Goal: Navigation & Orientation: Go to known website

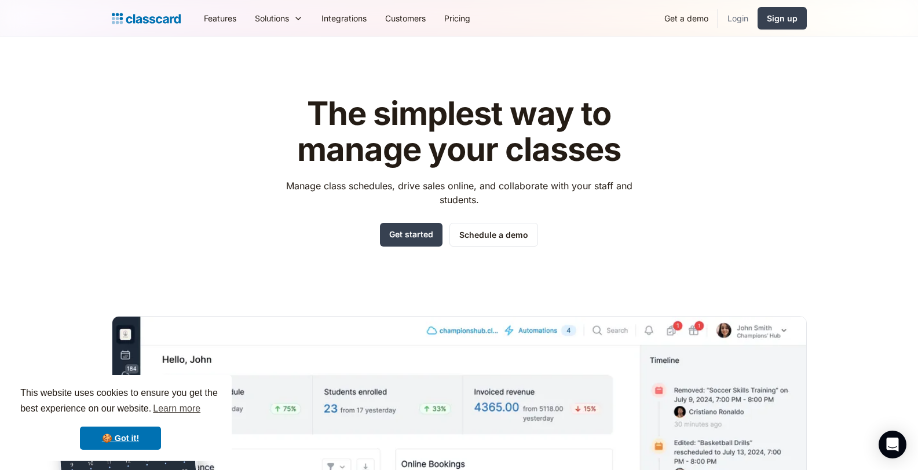
click at [730, 18] on link "Login" at bounding box center [737, 18] width 39 height 26
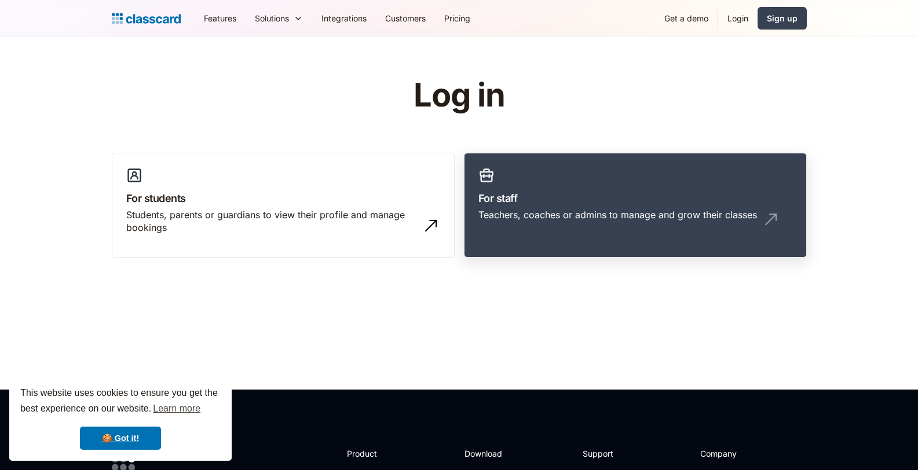
click at [610, 188] on link "For staff Teachers, coaches or admins to manage and grow their classes" at bounding box center [635, 205] width 343 height 105
